Goal: Find specific page/section: Find specific page/section

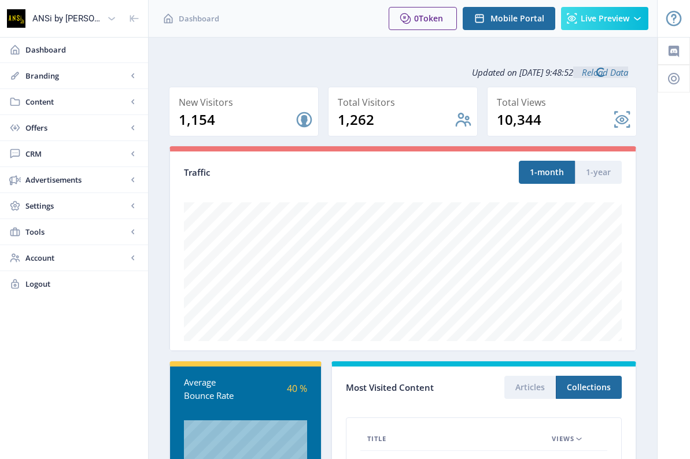
click at [68, 102] on span "Content" at bounding box center [76, 102] width 102 height 12
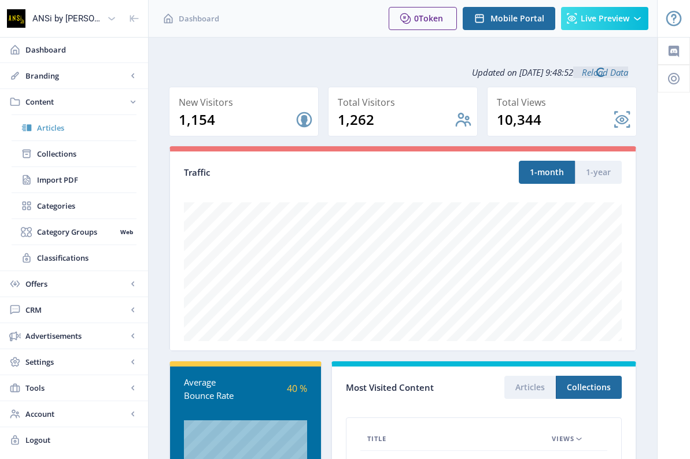
click at [75, 125] on span "Articles" at bounding box center [86, 128] width 99 height 12
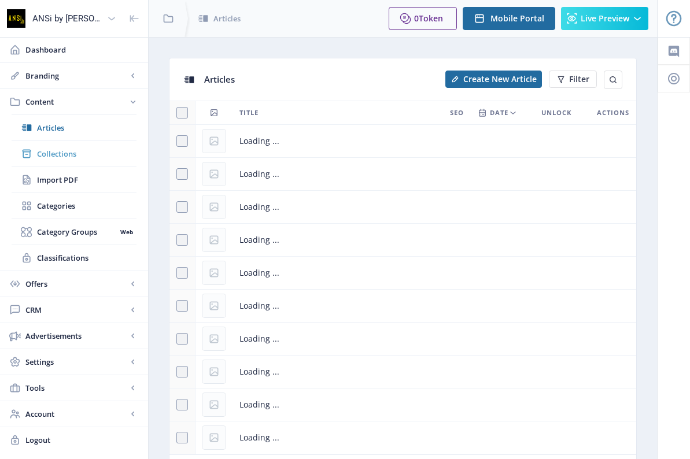
click at [69, 152] on span "Collections" at bounding box center [86, 154] width 99 height 12
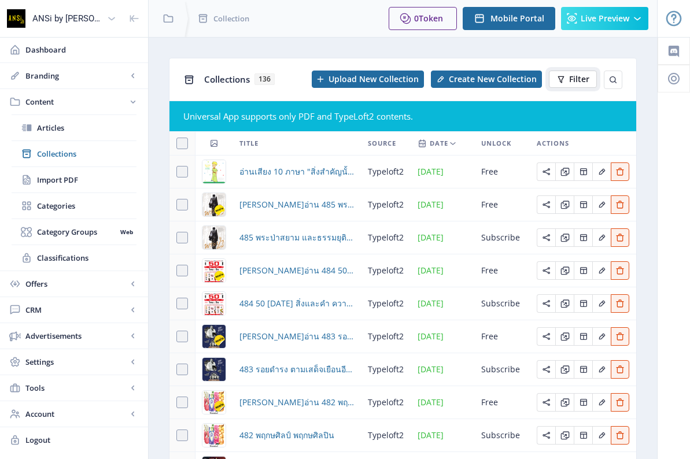
click at [579, 80] on span "Filter" at bounding box center [579, 79] width 20 height 9
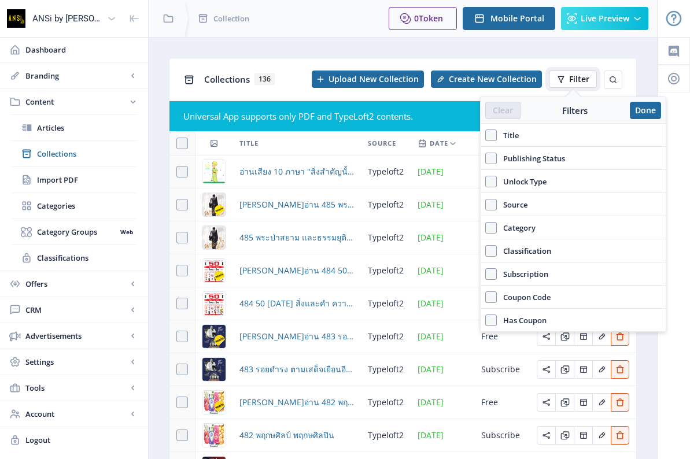
click at [579, 80] on span "Filter" at bounding box center [579, 79] width 20 height 9
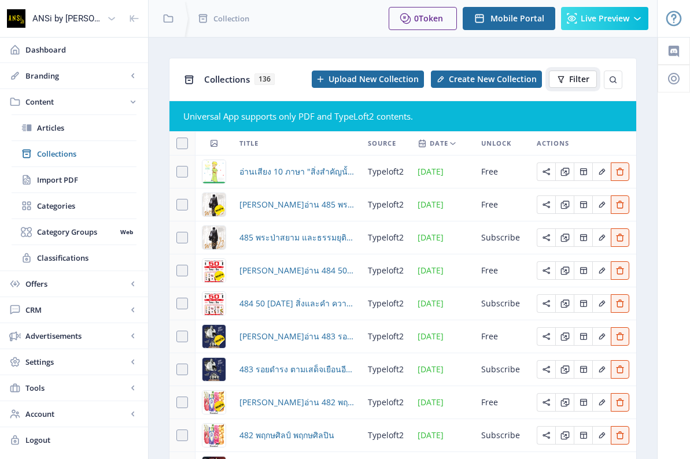
click at [570, 76] on span "Filter" at bounding box center [579, 79] width 20 height 9
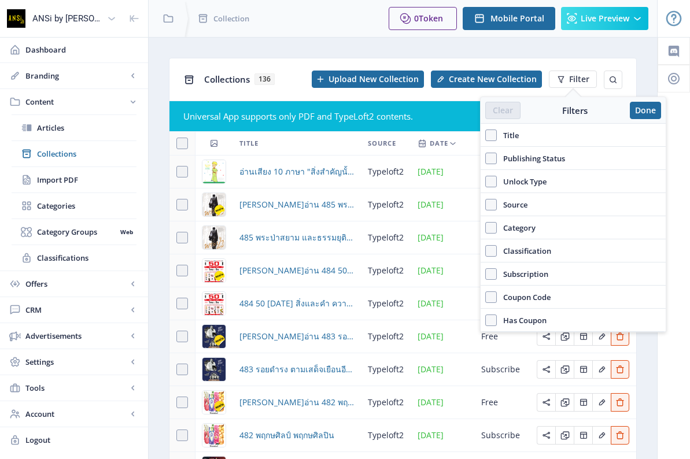
click at [527, 139] on label "Title" at bounding box center [573, 135] width 176 height 14
click at [486, 136] on input "Title" at bounding box center [485, 135] width 1 height 1
checkbox input "true"
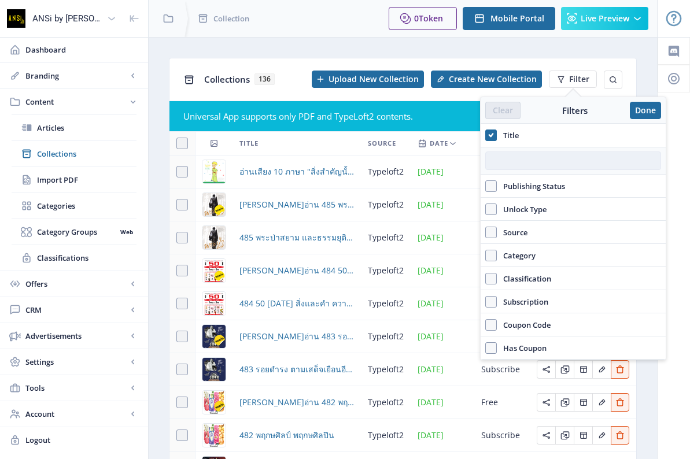
click at [531, 167] on input "text" at bounding box center [573, 160] width 176 height 18
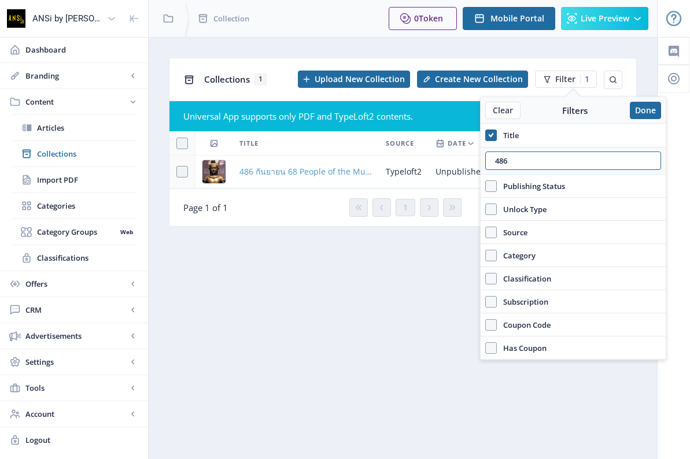
type input "486"
click at [294, 168] on span "486 กันยายน 68 People of the Museum" at bounding box center [305, 172] width 132 height 14
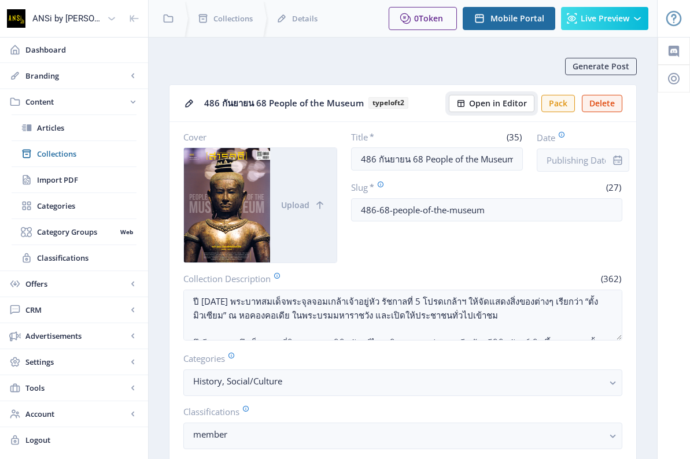
click at [498, 103] on span "Open in Editor" at bounding box center [498, 103] width 58 height 9
